Goal: Information Seeking & Learning: Learn about a topic

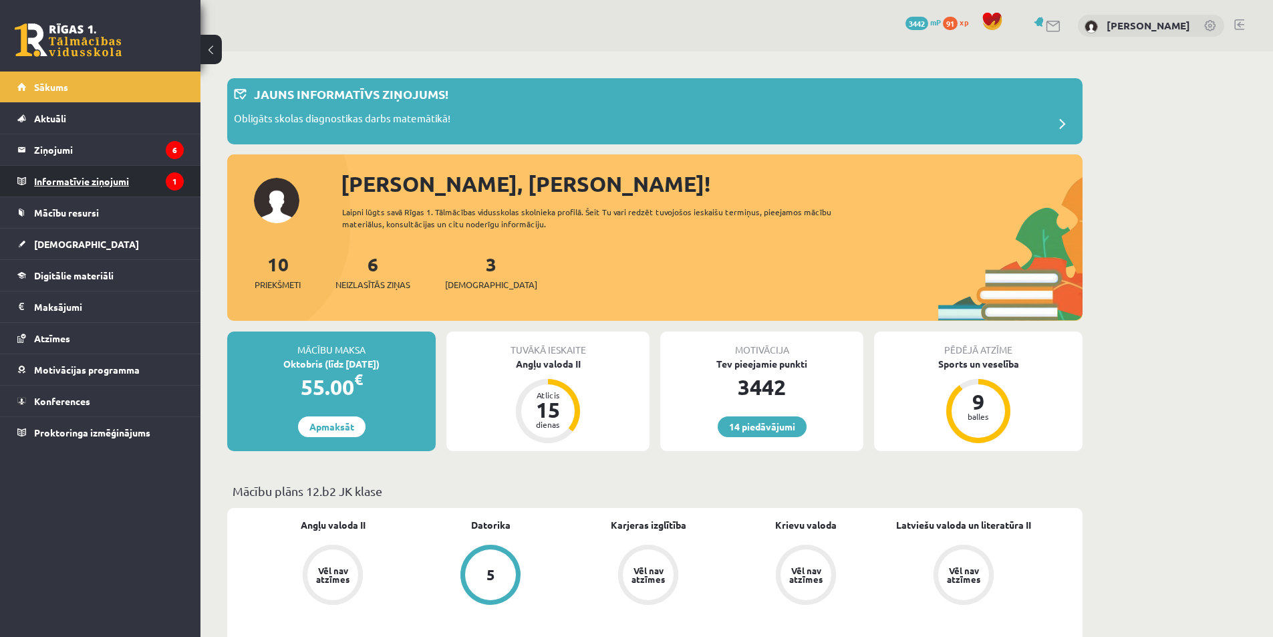
click at [113, 194] on legend "Informatīvie ziņojumi 1" at bounding box center [109, 181] width 150 height 31
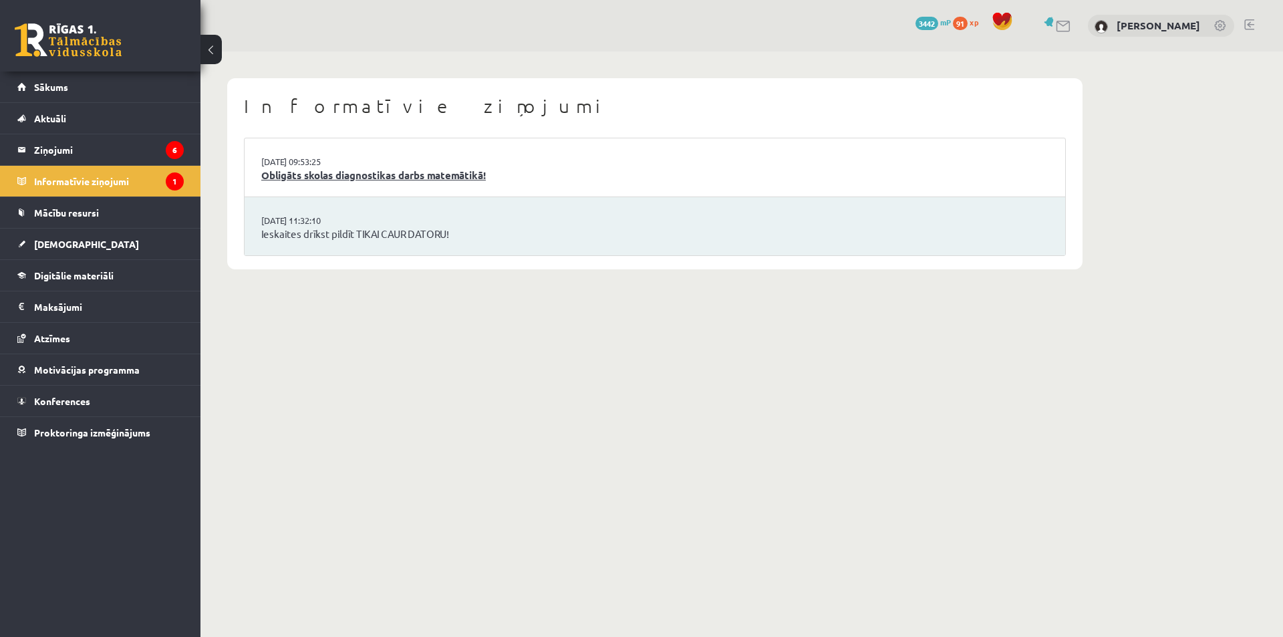
click at [392, 174] on link "Obligāts skolas diagnostikas darbs matemātikā!" at bounding box center [654, 175] width 787 height 15
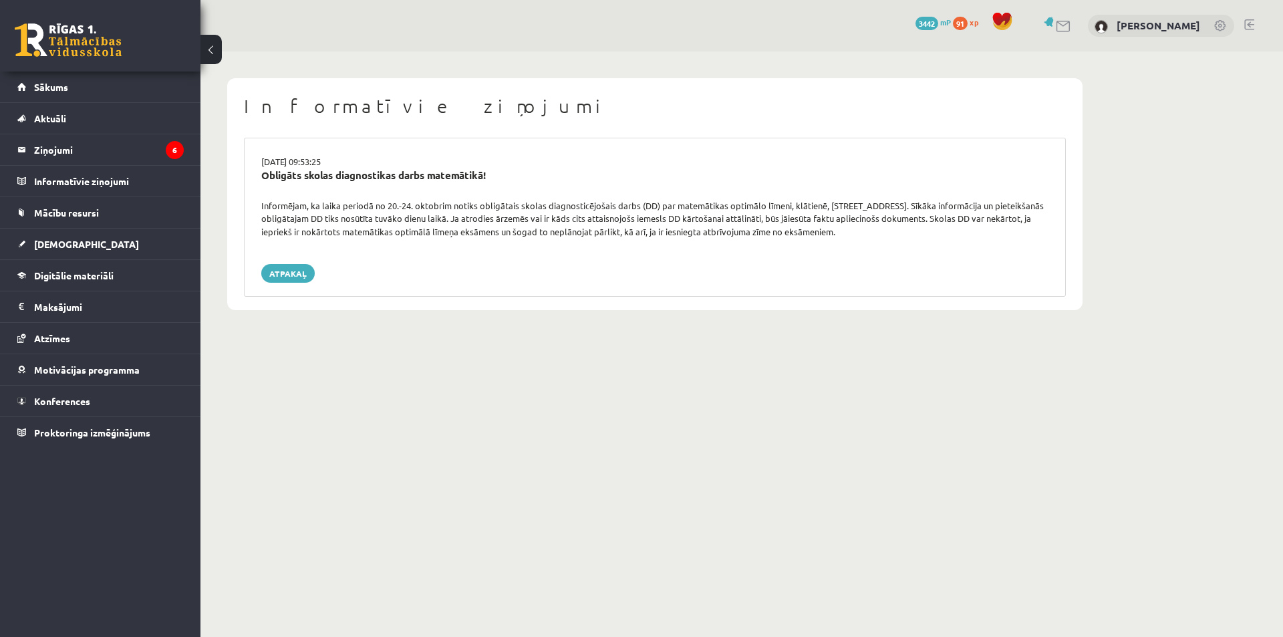
drag, startPoint x: 254, startPoint y: 203, endPoint x: 841, endPoint y: 231, distance: 587.4
click at [841, 231] on div "Informējam, ka laika periodā no 20.-24. oktobrim notiks obligātais skolas diagn…" at bounding box center [654, 218] width 807 height 39
drag, startPoint x: 339, startPoint y: 172, endPoint x: 500, endPoint y: 172, distance: 161.7
click at [500, 172] on div "Obligāts skolas diagnostikas darbs matemātikā!" at bounding box center [654, 175] width 787 height 15
click at [484, 166] on div "16.09.2025 09:53:25" at bounding box center [654, 161] width 807 height 13
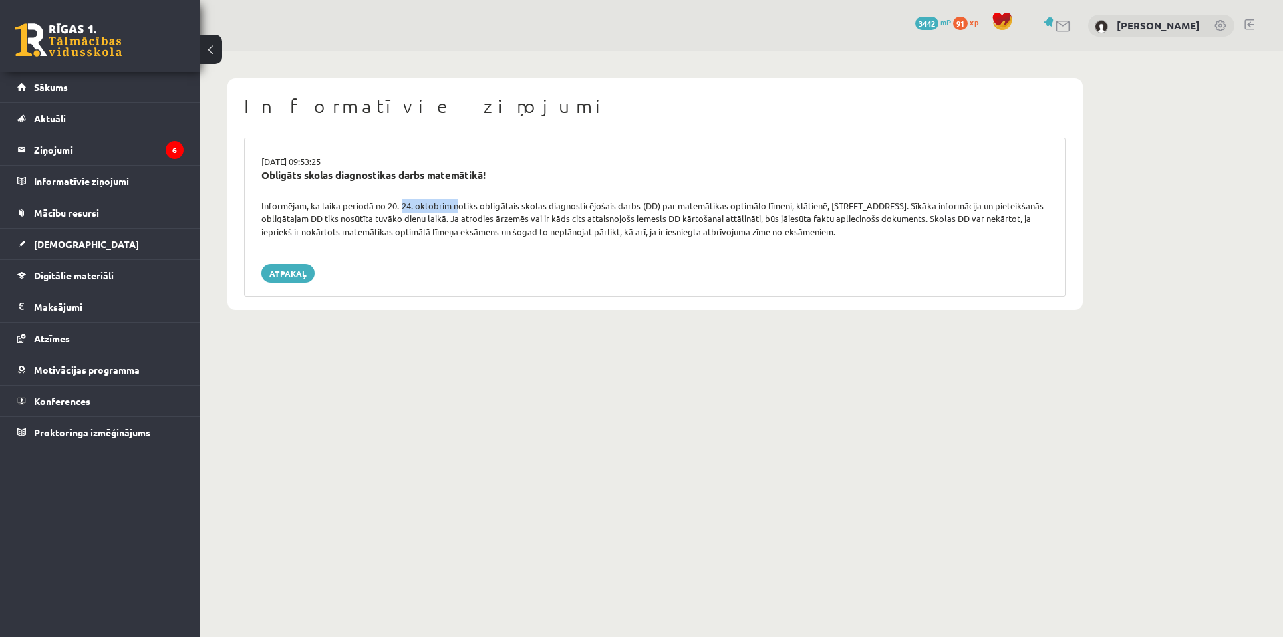
drag, startPoint x: 410, startPoint y: 202, endPoint x: 500, endPoint y: 205, distance: 90.3
click at [490, 205] on div "Informējam, ka laika periodā no 20.-24. oktobrim notiks obligātais skolas diagn…" at bounding box center [654, 218] width 807 height 39
click at [526, 199] on div "Informējam, ka laika periodā no 20.-24. oktobrim notiks obligātais skolas diagn…" at bounding box center [654, 218] width 807 height 39
click at [105, 90] on link "Sākums" at bounding box center [100, 86] width 166 height 31
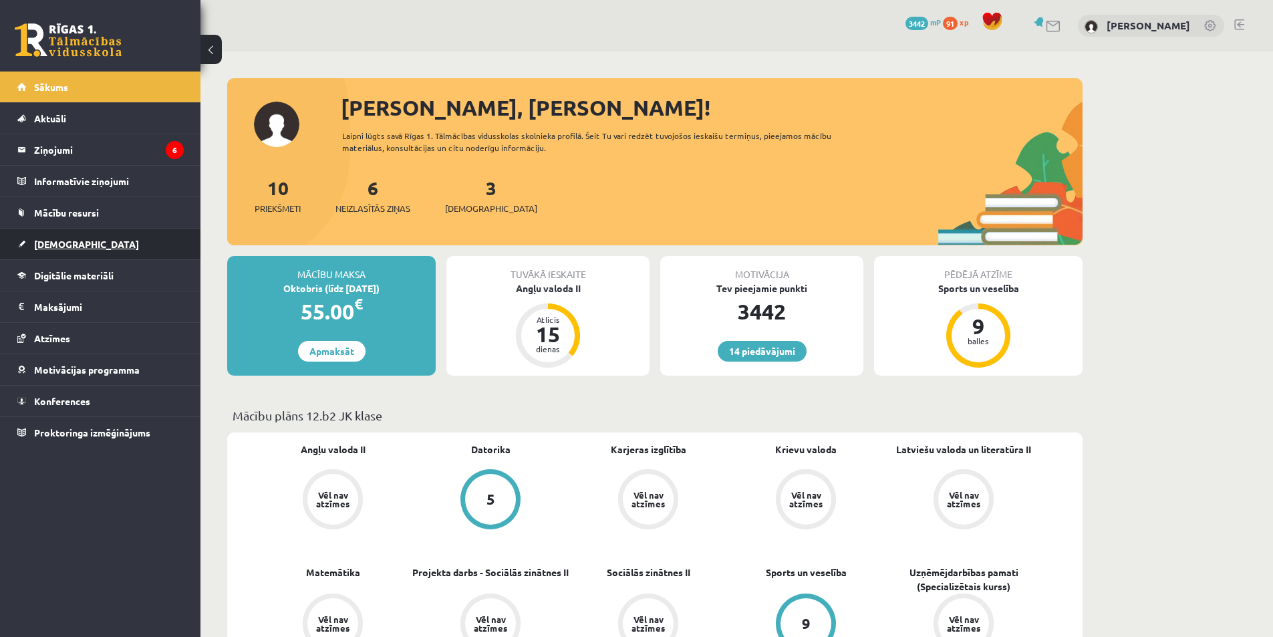
click at [75, 249] on link "[DEMOGRAPHIC_DATA]" at bounding box center [100, 244] width 166 height 31
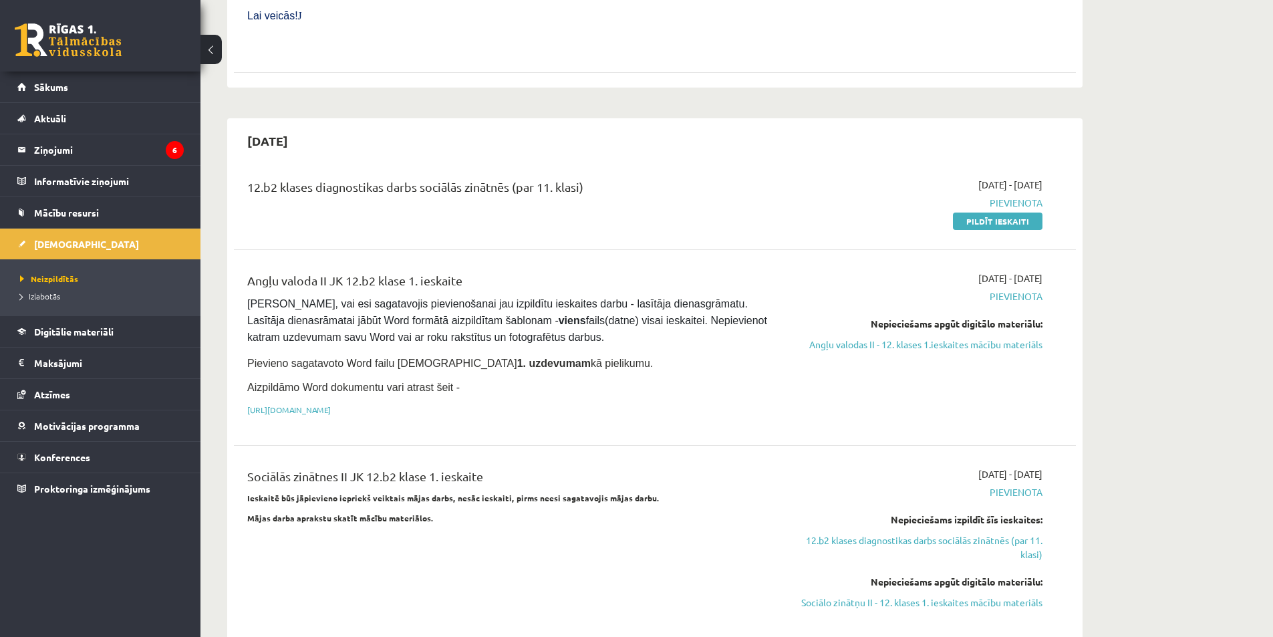
scroll to position [601, 0]
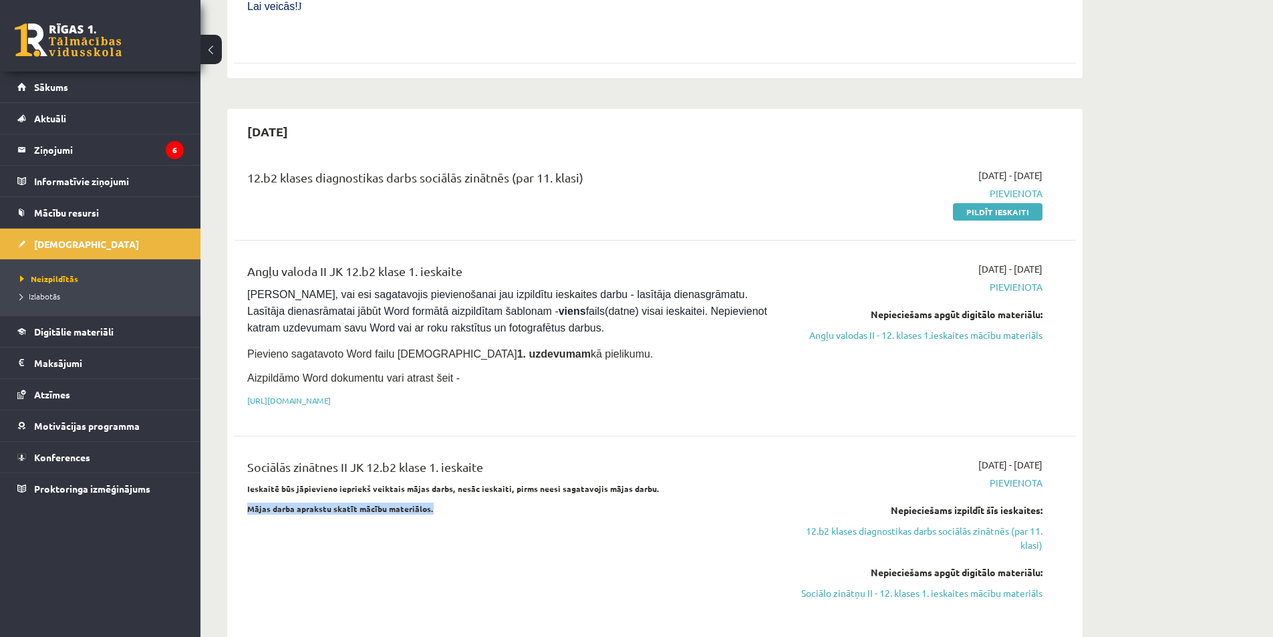
drag, startPoint x: 245, startPoint y: 476, endPoint x: 446, endPoint y: 473, distance: 201.8
click at [446, 473] on div "Sociālās zinātnes II JK 12.b2 klase 1. ieskaite Ieskaitē būs jāpievieno iepriek…" at bounding box center [508, 538] width 543 height 161
drag, startPoint x: 251, startPoint y: 456, endPoint x: 547, endPoint y: 457, distance: 296.7
click at [536, 483] on strong "Ieskaitē būs jāpievieno iepriekš veiktais mājas darbs, nesāc ieskaiti, pirms ne…" at bounding box center [453, 488] width 412 height 11
click at [589, 483] on strong "Ieskaitē būs jāpievieno iepriekš veiktais mājas darbs, nesāc ieskaiti, pirms ne…" at bounding box center [453, 488] width 412 height 11
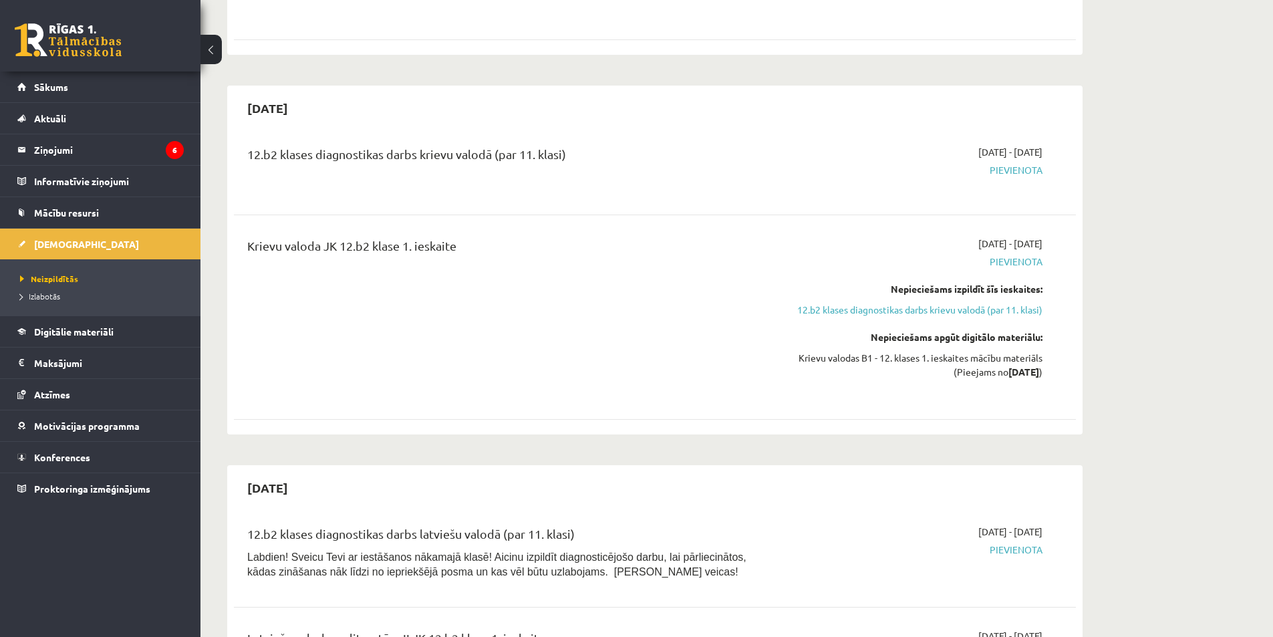
scroll to position [1203, 0]
drag, startPoint x: 998, startPoint y: 210, endPoint x: 944, endPoint y: 211, distance: 54.1
click at [944, 236] on div "2025-10-01 - 2025-10-15 Pievienota Nepieciešams izpildīt šīs ieskaites: 12.b2 k…" at bounding box center [916, 316] width 272 height 161
click at [1019, 254] on span "Pievienota" at bounding box center [916, 261] width 252 height 14
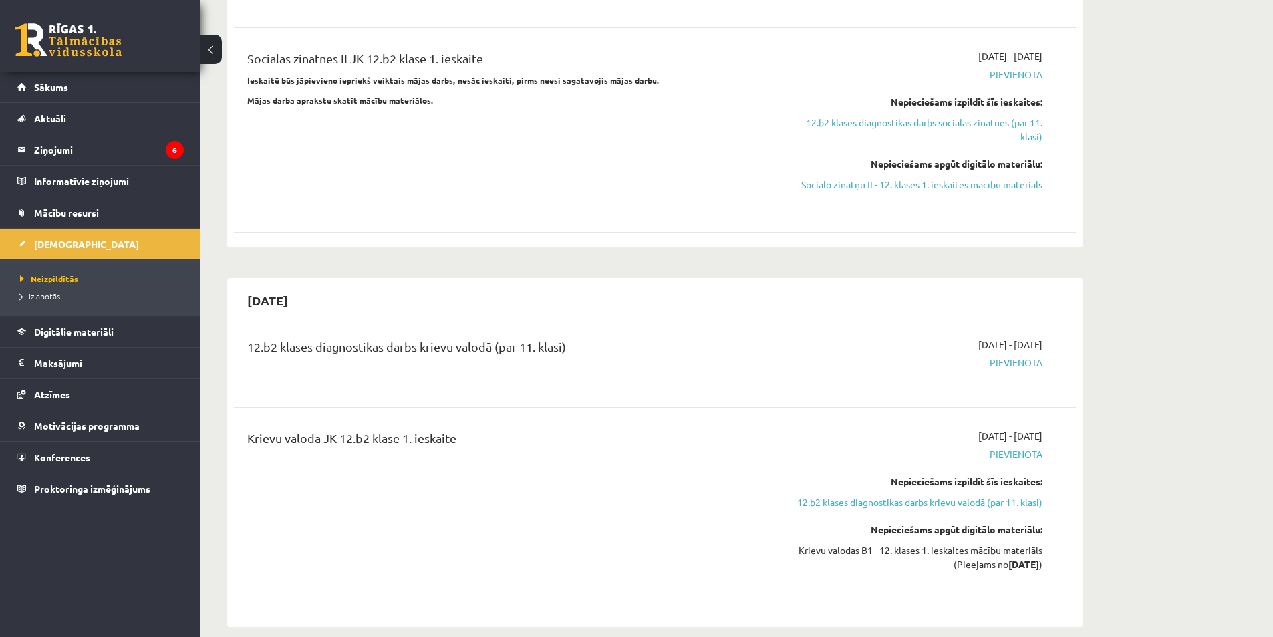
scroll to position [735, 0]
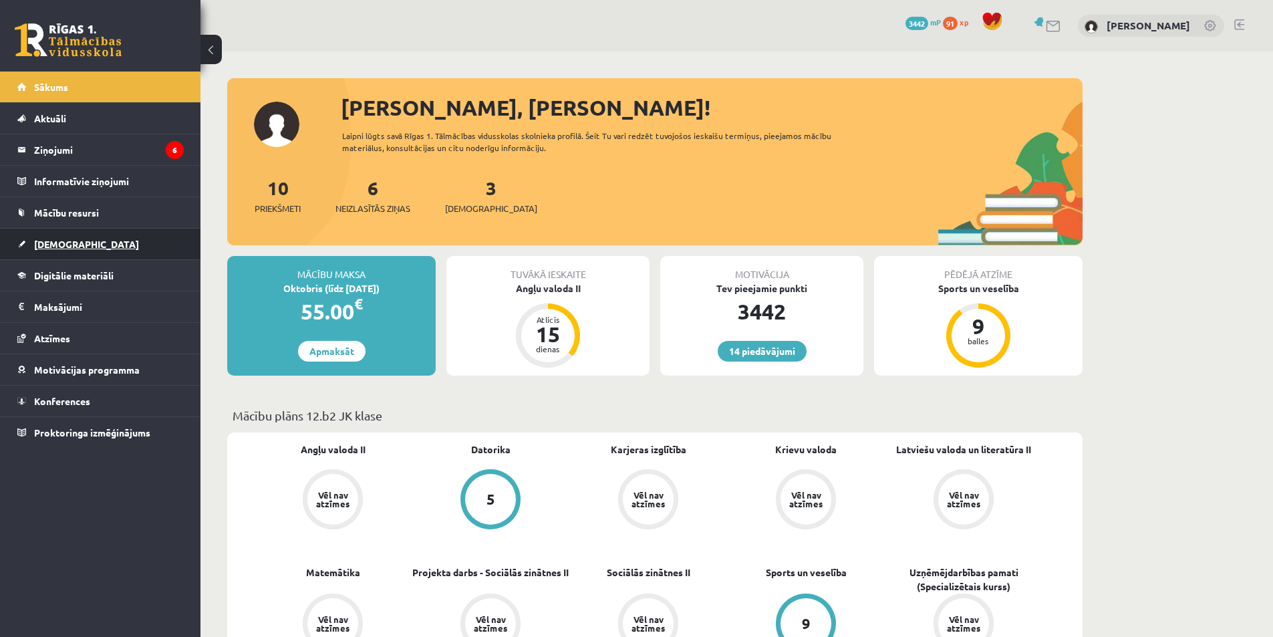
click at [83, 239] on link "[DEMOGRAPHIC_DATA]" at bounding box center [100, 244] width 166 height 31
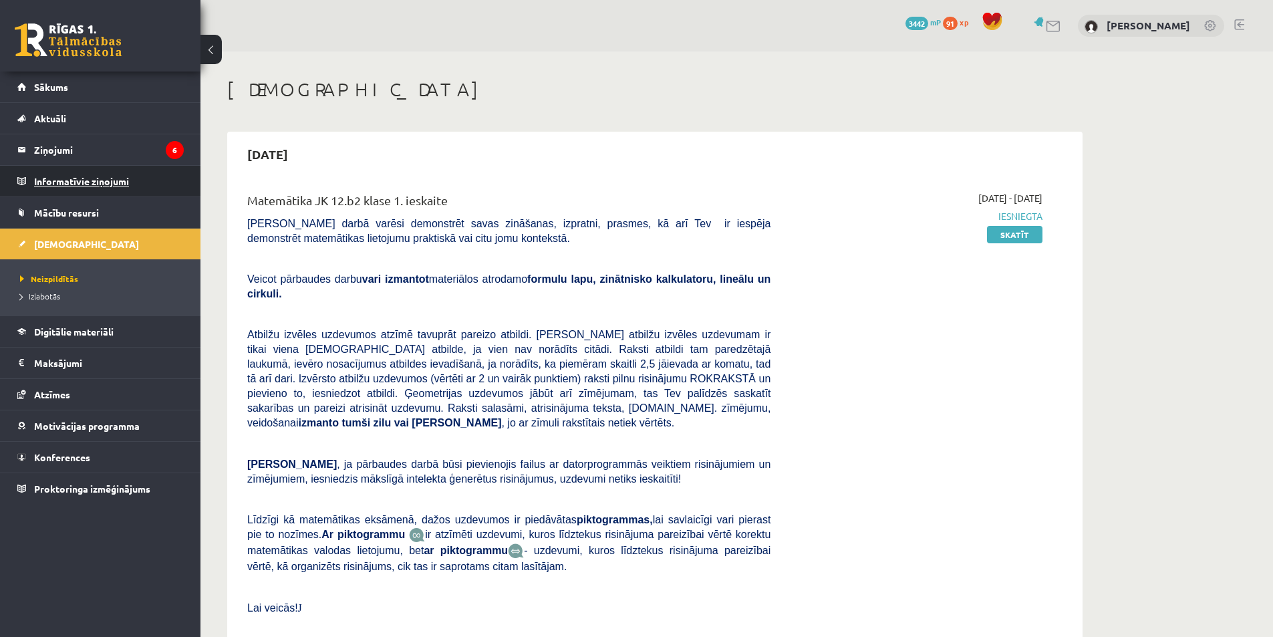
click at [82, 178] on legend "Informatīvie ziņojumi 0" at bounding box center [109, 181] width 150 height 31
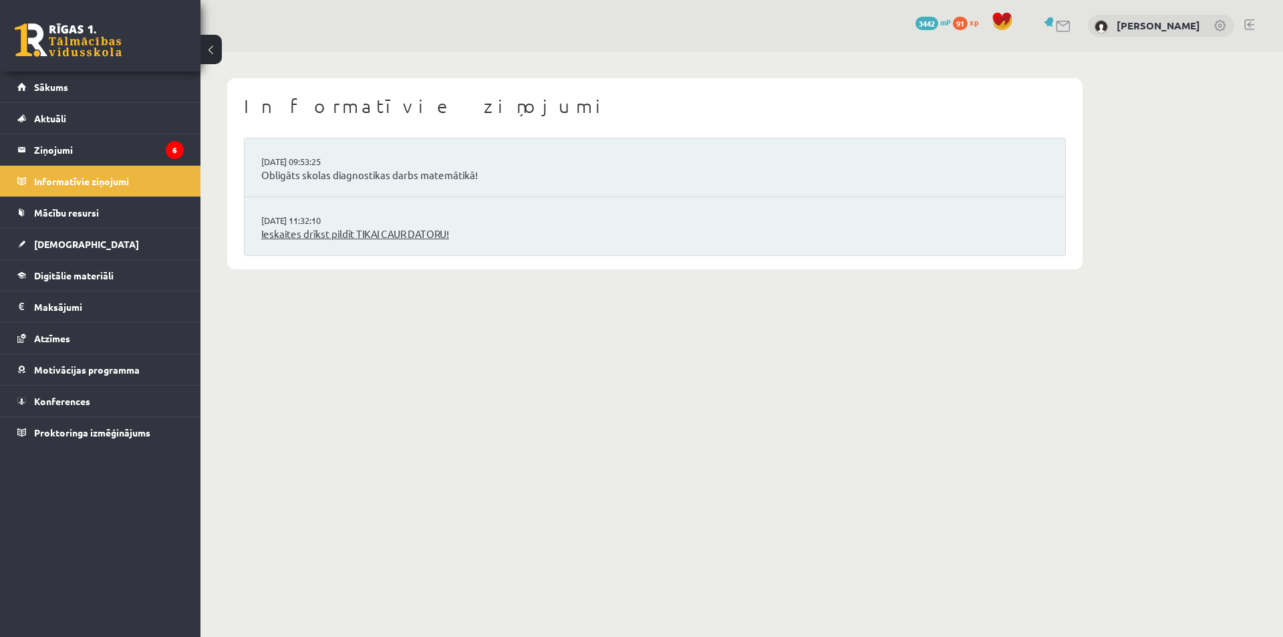
click at [342, 236] on link "Ieskaites drīkst pildīt TIKAI CAUR DATORU!" at bounding box center [654, 234] width 787 height 15
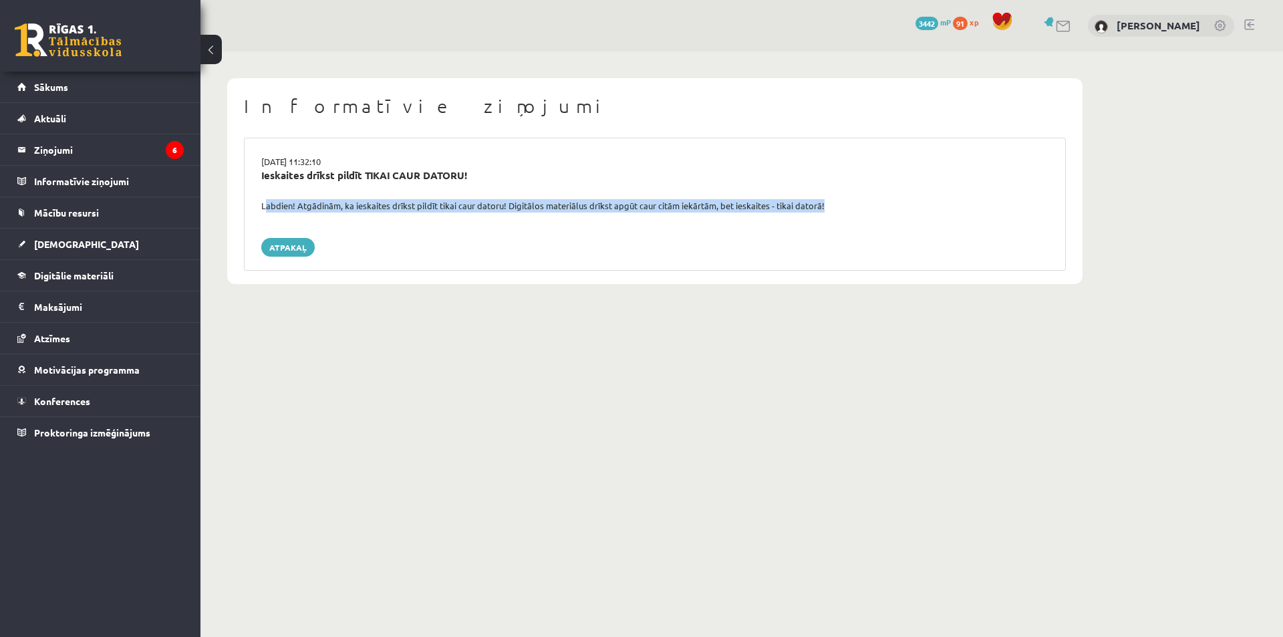
drag, startPoint x: 253, startPoint y: 203, endPoint x: 836, endPoint y: 214, distance: 582.8
click at [836, 214] on div "[DATE] 11:32:10 Ieskaites drīkst pildīt TIKAI CAUR DATORU! Labdien! Atgādinām, …" at bounding box center [655, 204] width 822 height 133
click at [835, 214] on div "[DATE] 11:32:10 Ieskaites drīkst pildīt TIKAI CAUR DATORU! Labdien! Atgādinām, …" at bounding box center [655, 204] width 822 height 133
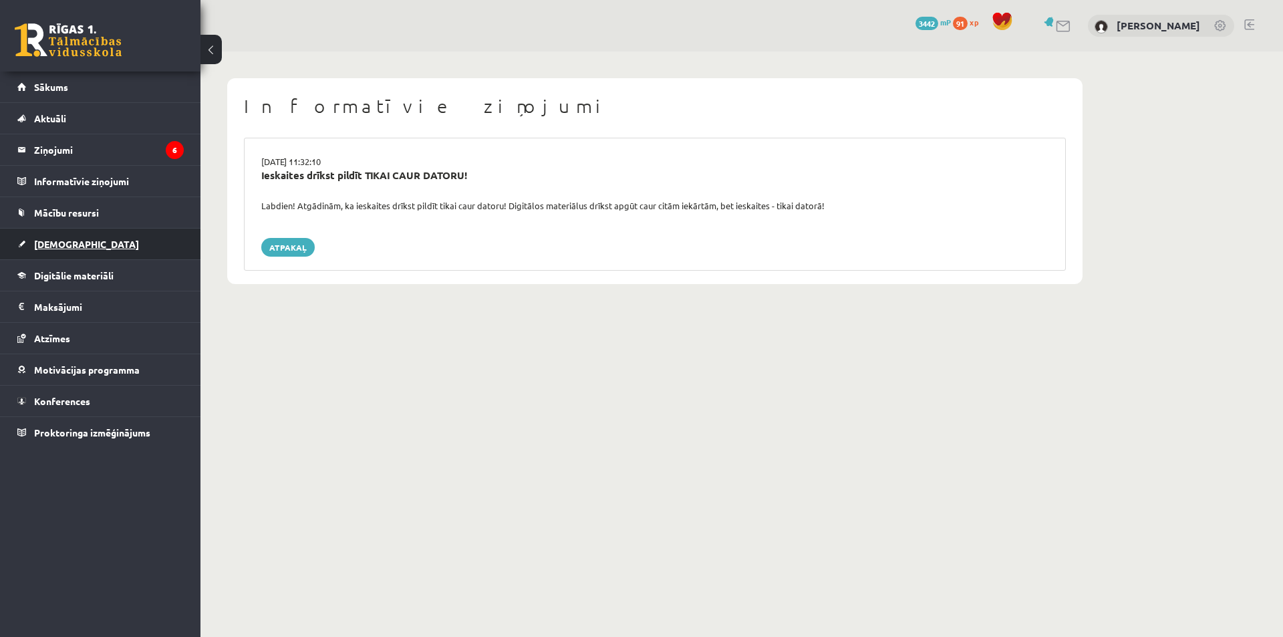
click at [85, 238] on link "[DEMOGRAPHIC_DATA]" at bounding box center [100, 244] width 166 height 31
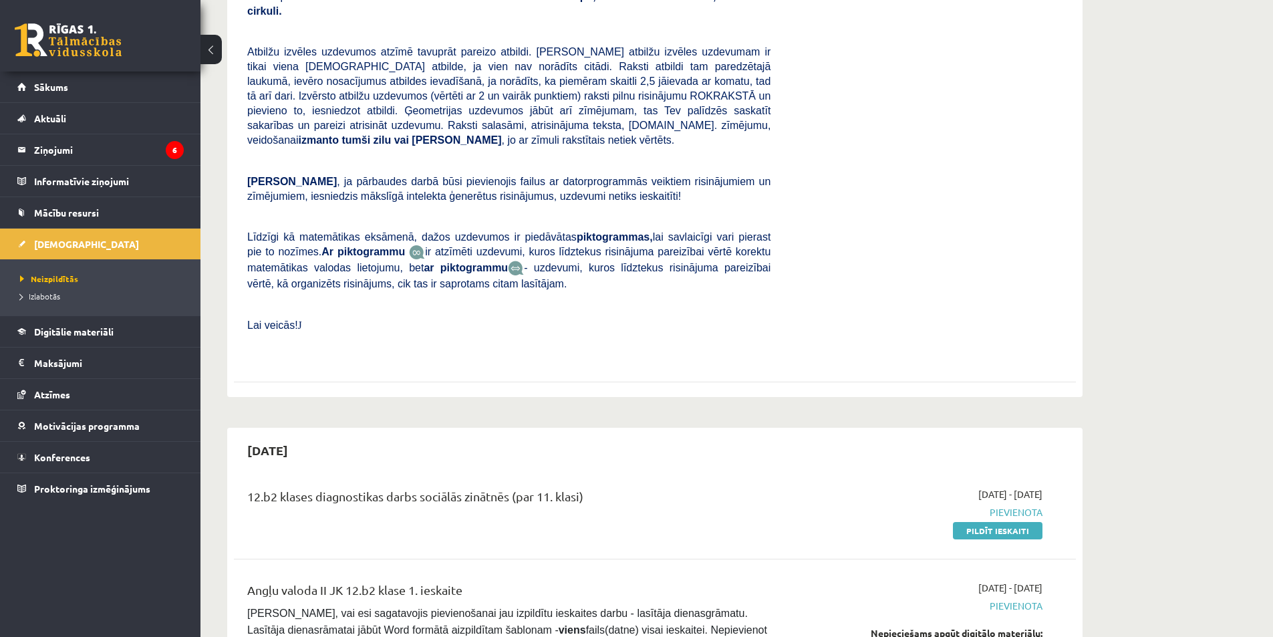
scroll to position [334, 0]
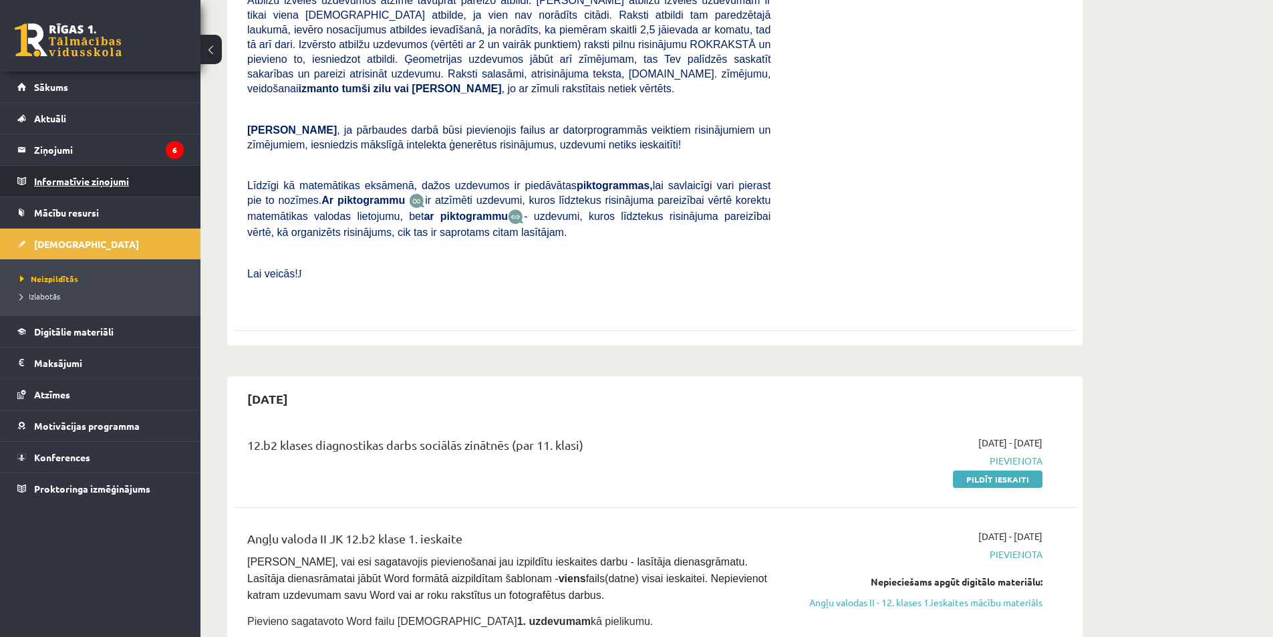
click at [101, 182] on legend "Informatīvie ziņojumi 0" at bounding box center [109, 181] width 150 height 31
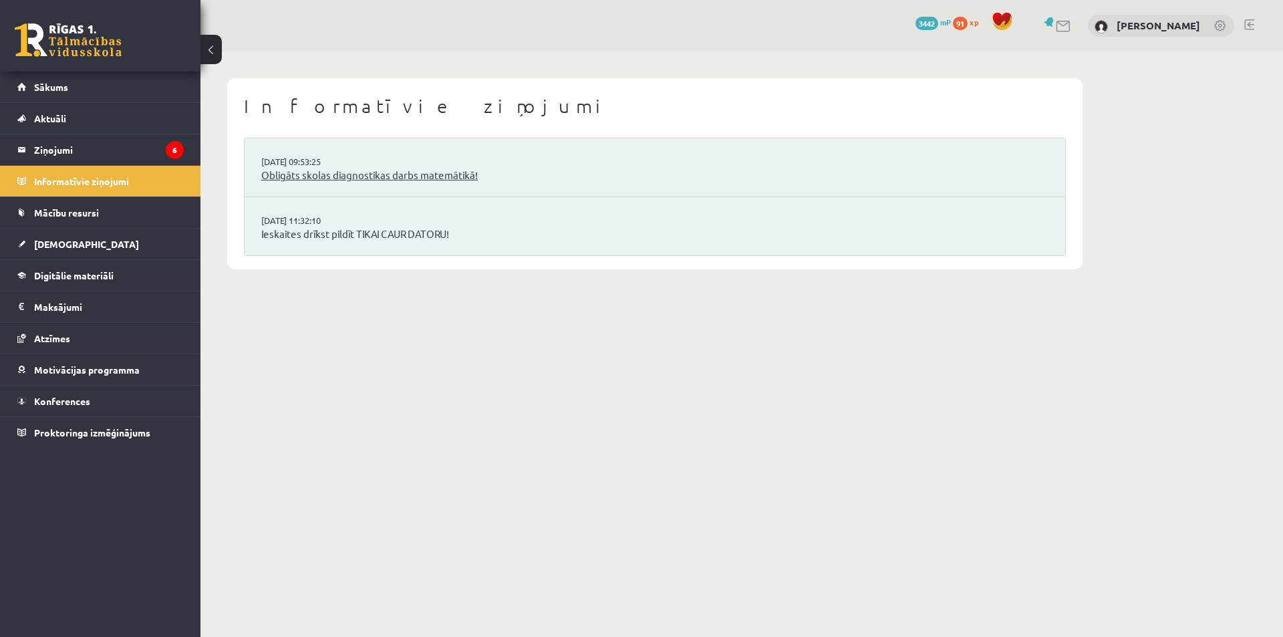
click at [278, 172] on link "Obligāts skolas diagnostikas darbs matemātikā!" at bounding box center [654, 175] width 787 height 15
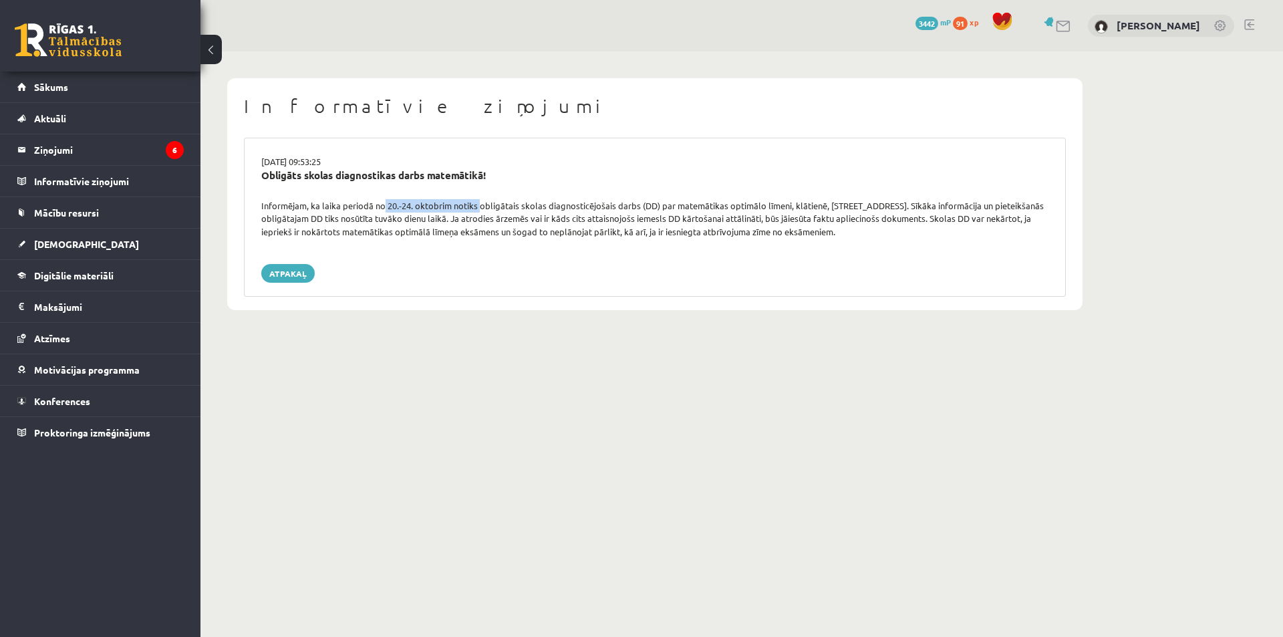
drag, startPoint x: 422, startPoint y: 204, endPoint x: 483, endPoint y: 203, distance: 61.5
click at [482, 203] on div "Informējam, ka laika periodā no 20.-24. oktobrim notiks obligātais skolas diagn…" at bounding box center [654, 218] width 807 height 39
click at [624, 194] on div "Obligāts skolas diagnostikas darbs matemātikā!" at bounding box center [654, 183] width 807 height 31
